Goal: Check status

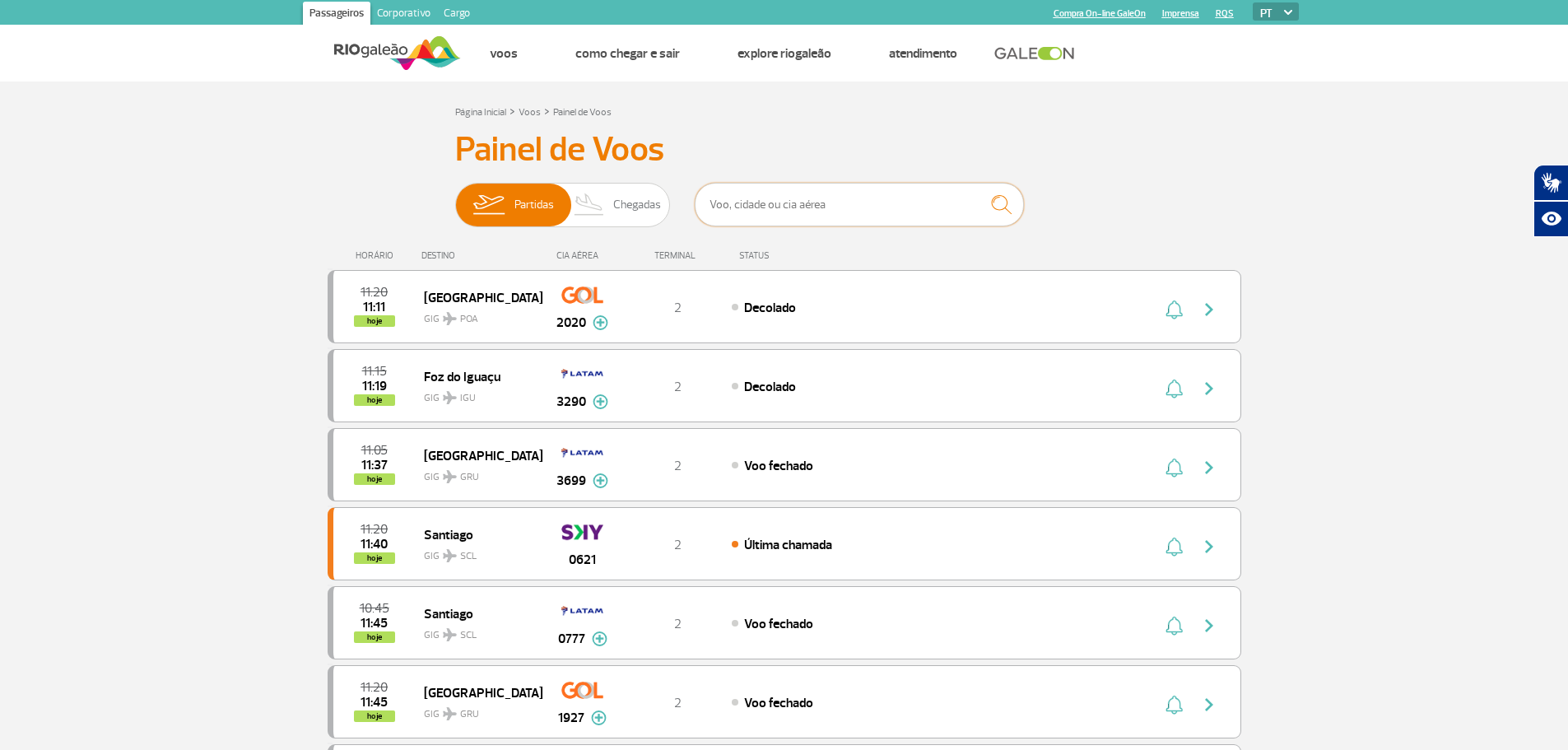
click at [851, 213] on input "text" at bounding box center [860, 204] width 329 height 43
type input "2058"
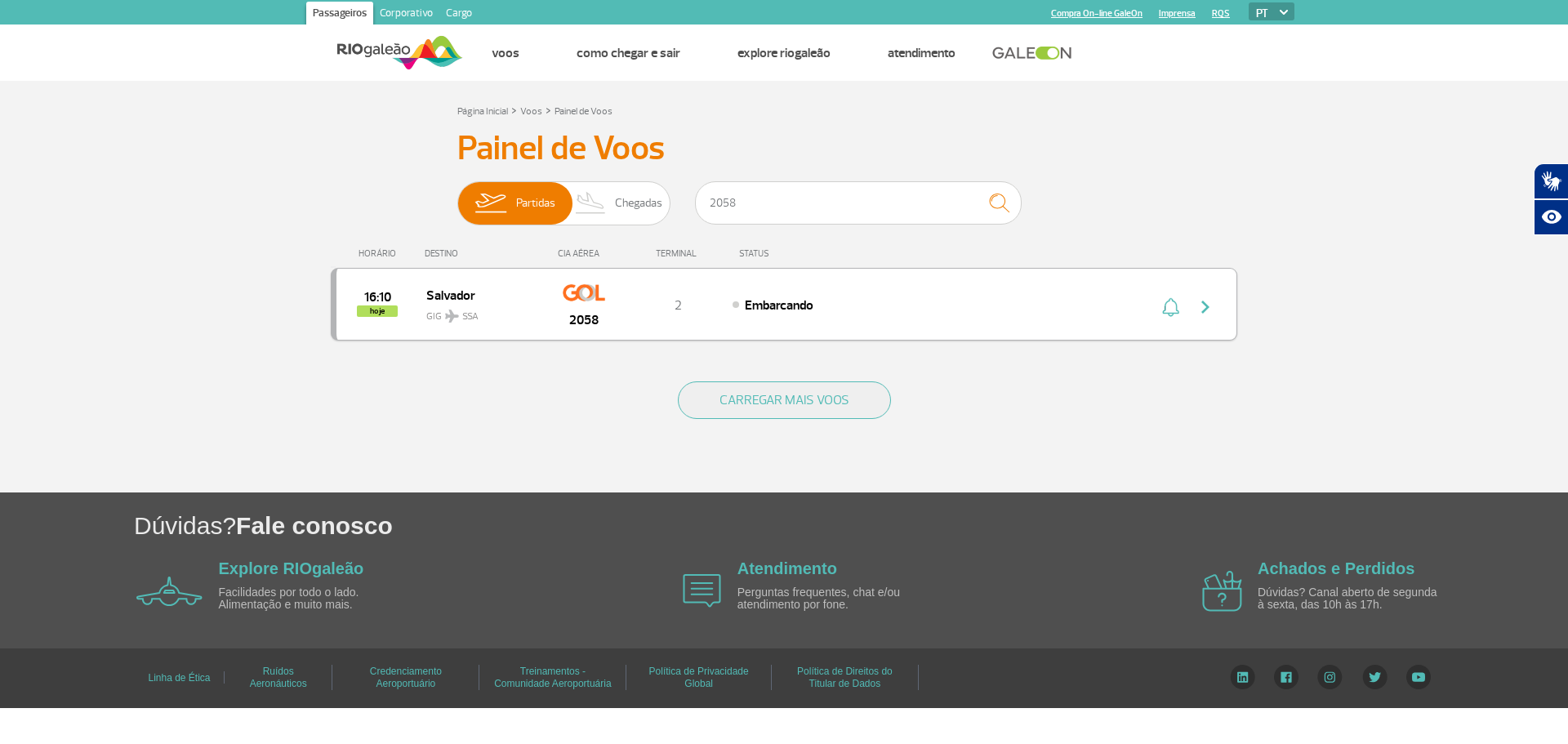
click at [977, 314] on div "16:10 hoje Salvador GIG SSA 2058 2 Embarcando" at bounding box center [784, 303] width 907 height 73
click at [1224, 298] on button "button" at bounding box center [1209, 304] width 38 height 26
